Goal: Contribute content

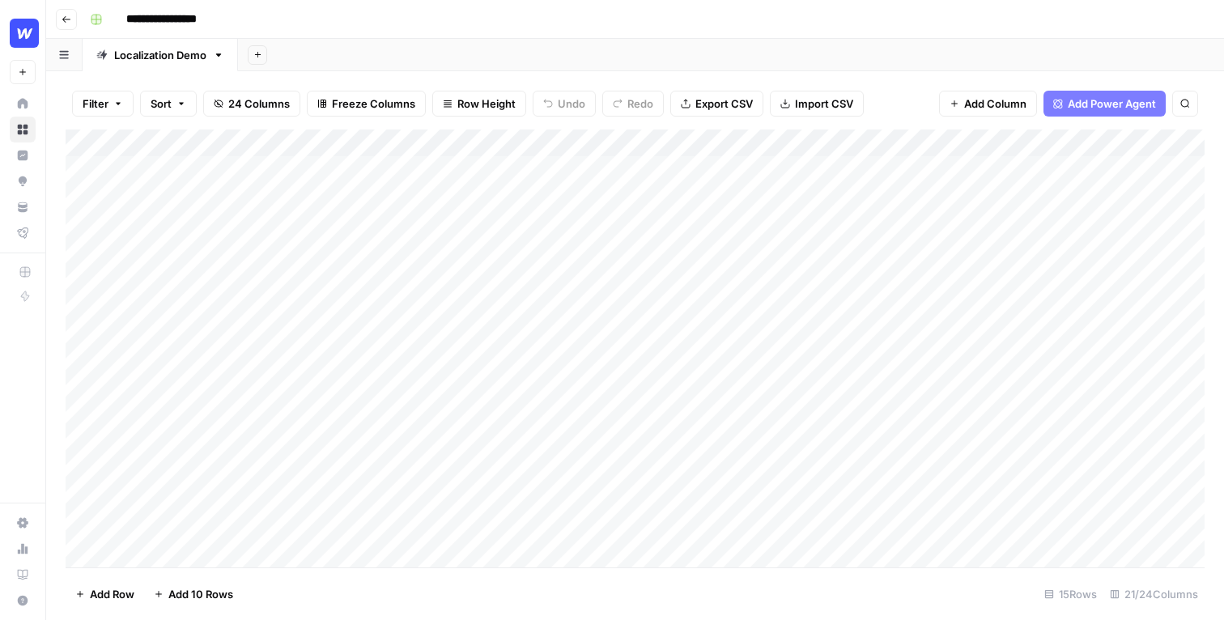
click at [309, 66] on div "Add Sheet" at bounding box center [731, 55] width 986 height 32
click at [758, 251] on div "Add Column" at bounding box center [635, 349] width 1139 height 438
click at [766, 278] on div "Add Column" at bounding box center [635, 349] width 1139 height 438
